Goal: Task Accomplishment & Management: Use online tool/utility

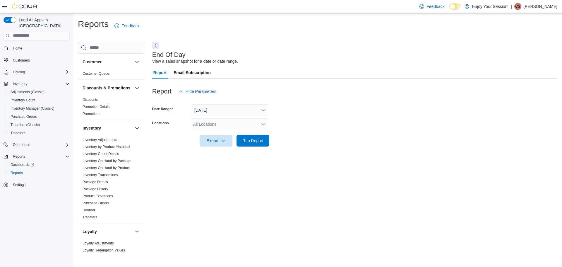
click at [210, 122] on div "All Locations" at bounding box center [230, 124] width 79 height 12
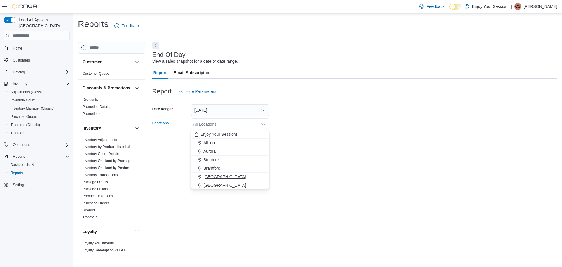
click at [213, 176] on span "[GEOGRAPHIC_DATA]" at bounding box center [225, 177] width 43 height 6
click at [297, 156] on div "End Of Day View a sales snapshot for a date or date range. Report Email Subscri…" at bounding box center [354, 148] width 405 height 212
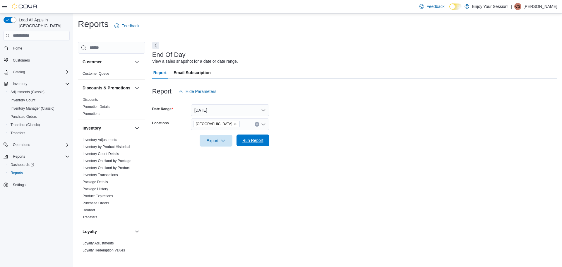
click at [243, 141] on span "Run Report" at bounding box center [253, 140] width 21 height 6
